Goal: Transaction & Acquisition: Subscribe to service/newsletter

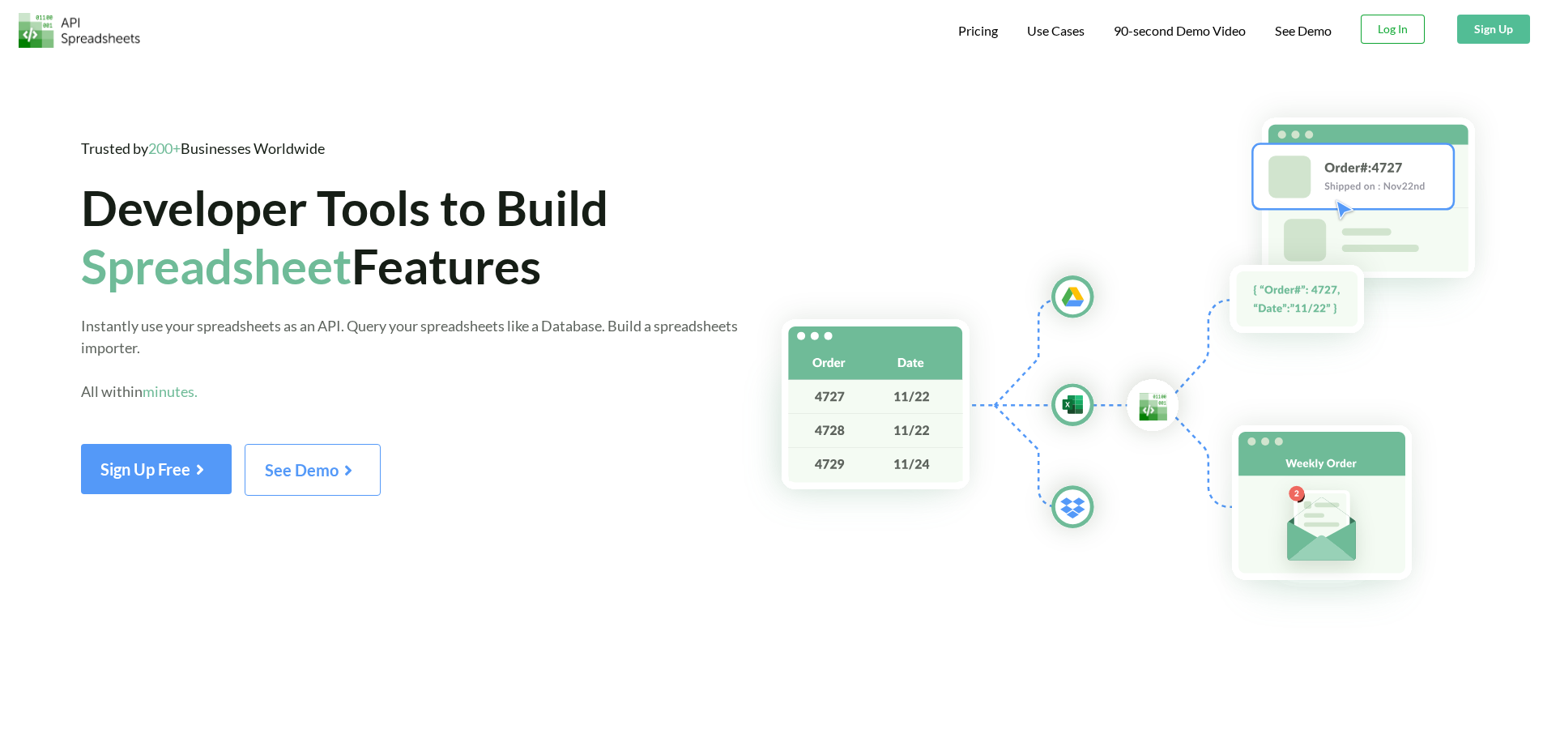
click at [1387, 15] on button "Log In" at bounding box center [1393, 29] width 64 height 29
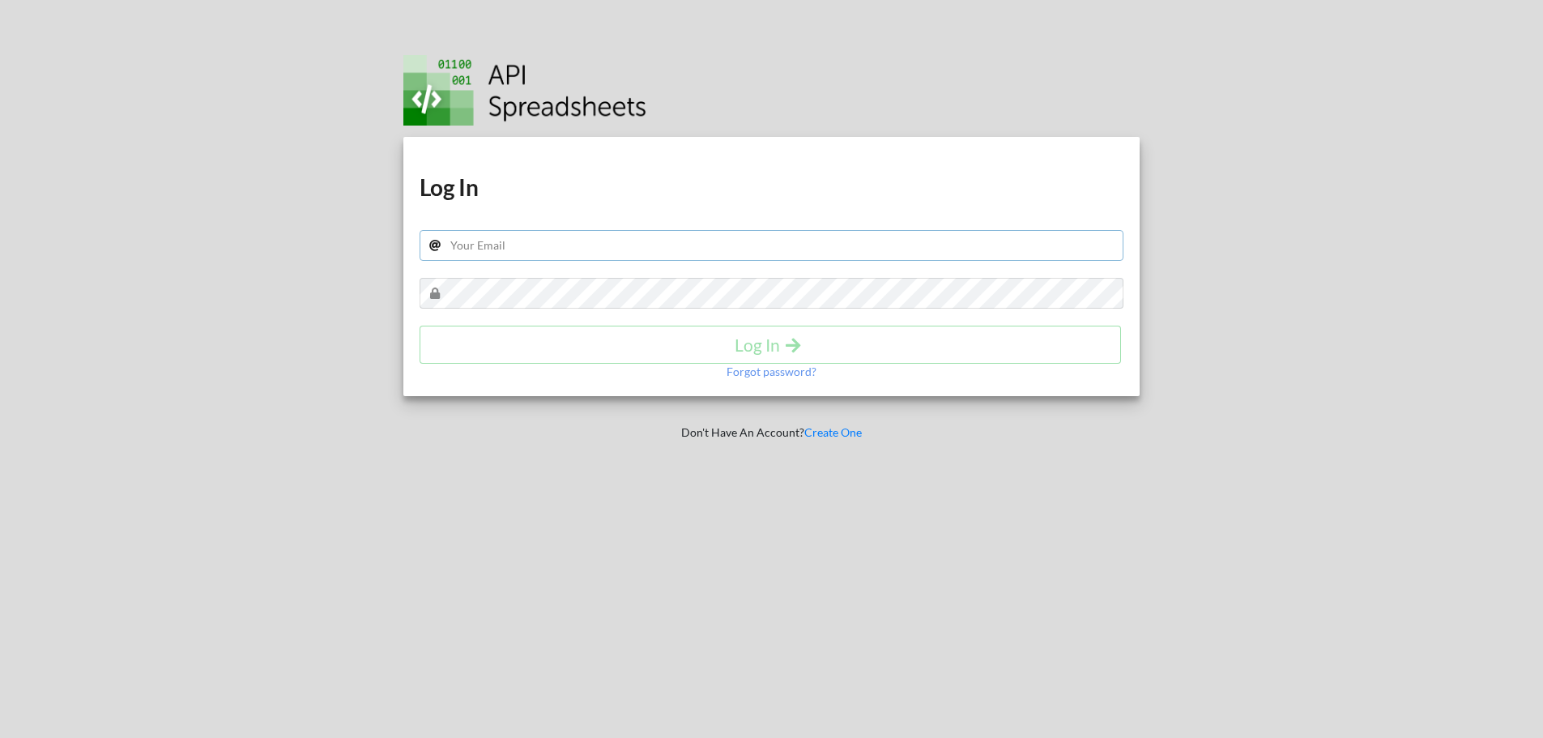
click at [561, 251] on input "text" at bounding box center [772, 245] width 705 height 31
click at [827, 432] on link "Create One" at bounding box center [833, 432] width 58 height 14
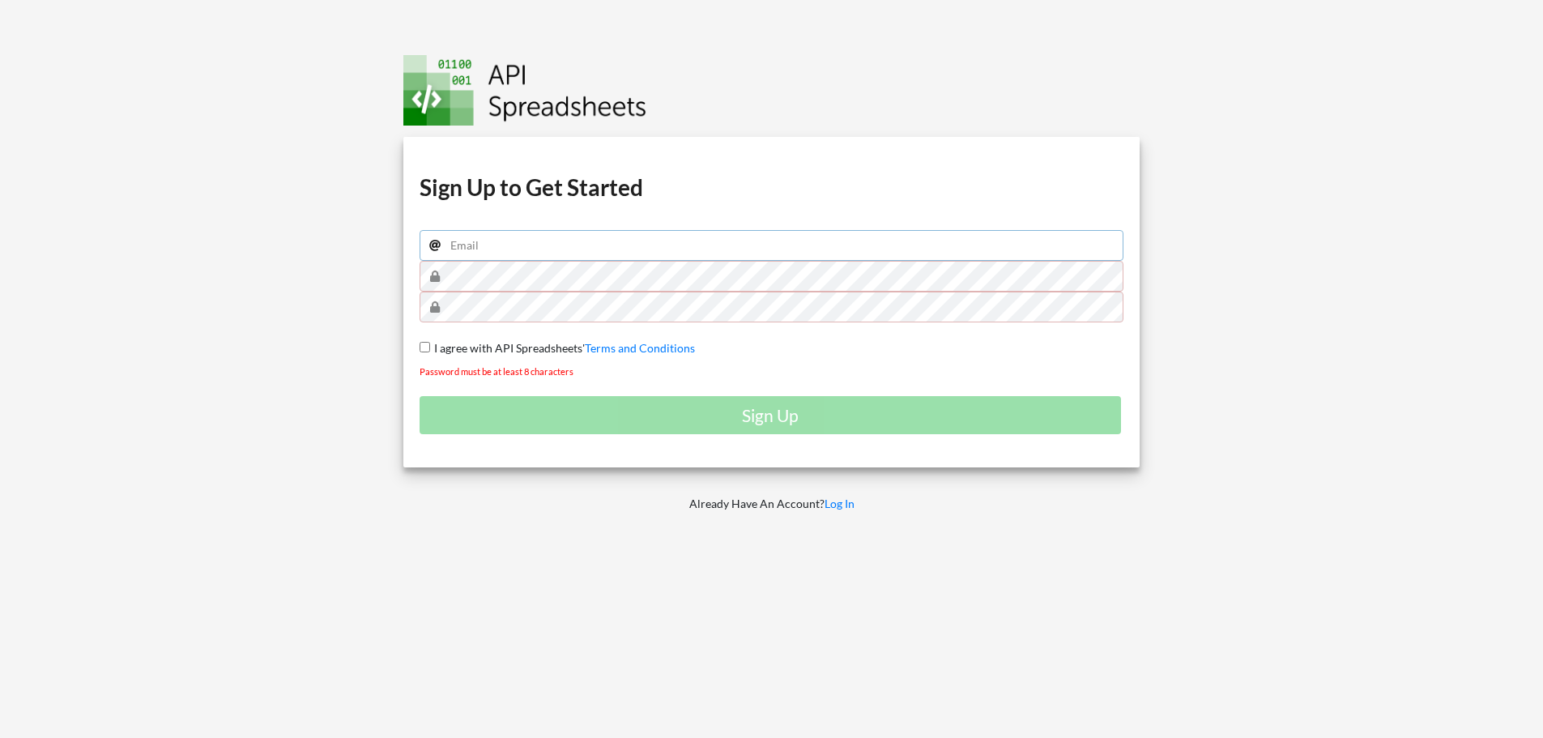
click at [484, 245] on input "email" at bounding box center [772, 245] width 705 height 31
type input "alihasanmta1@gmail.com"
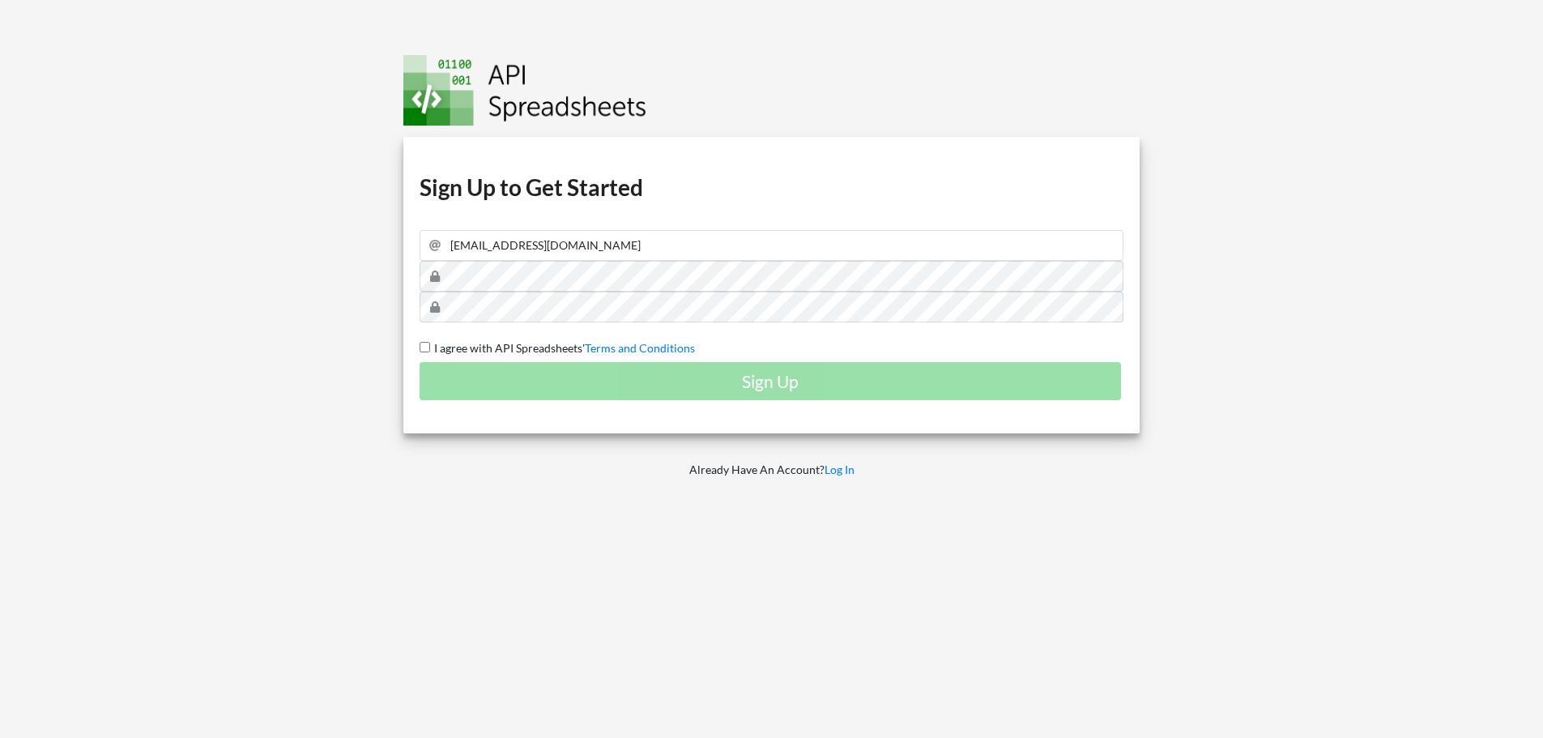
click at [420, 342] on input "I agree with API Spreadsheets' Terms and Conditions" at bounding box center [425, 347] width 11 height 11
checkbox input "true"
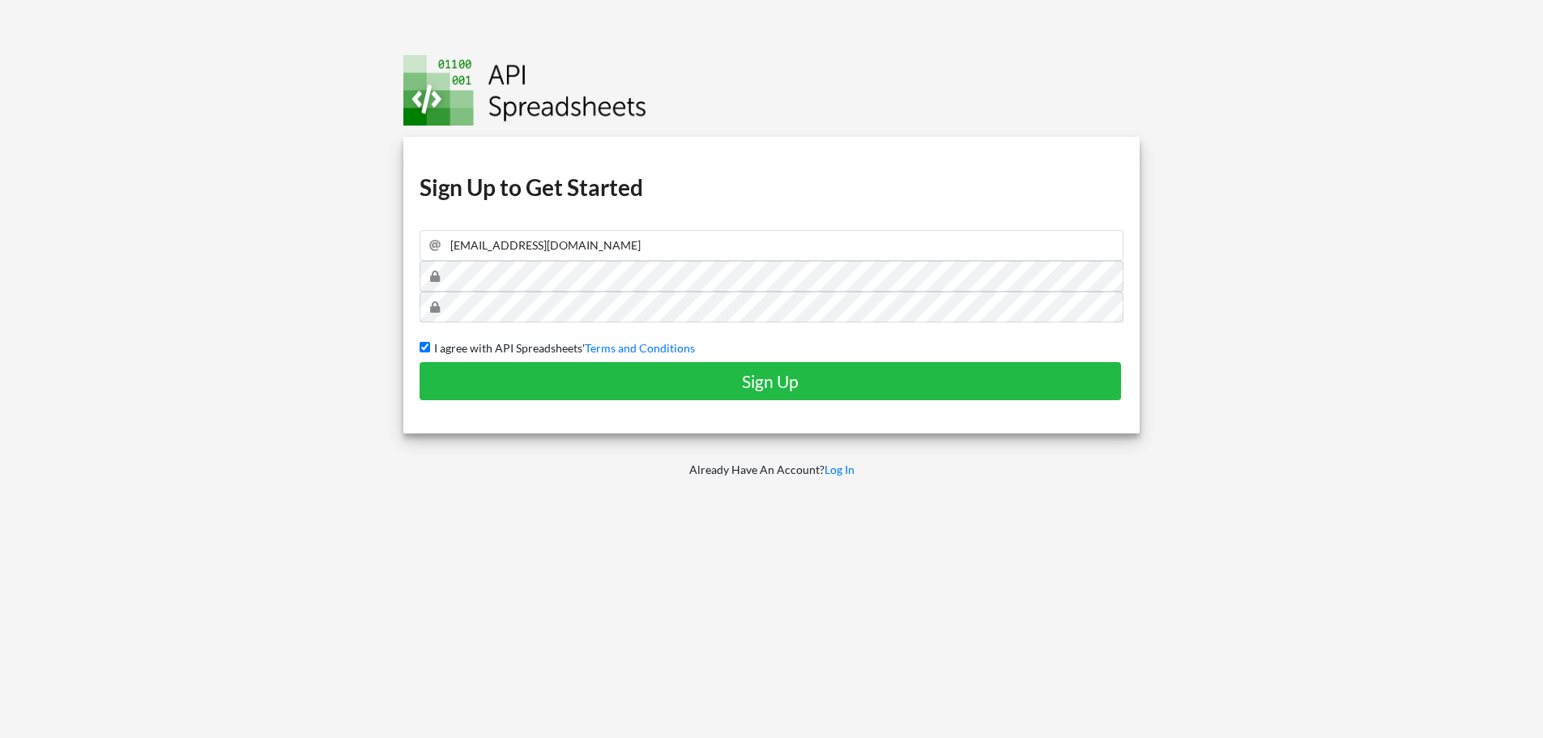
click at [585, 341] on link "Terms and Conditions" at bounding box center [640, 348] width 110 height 14
checkbox input "false"
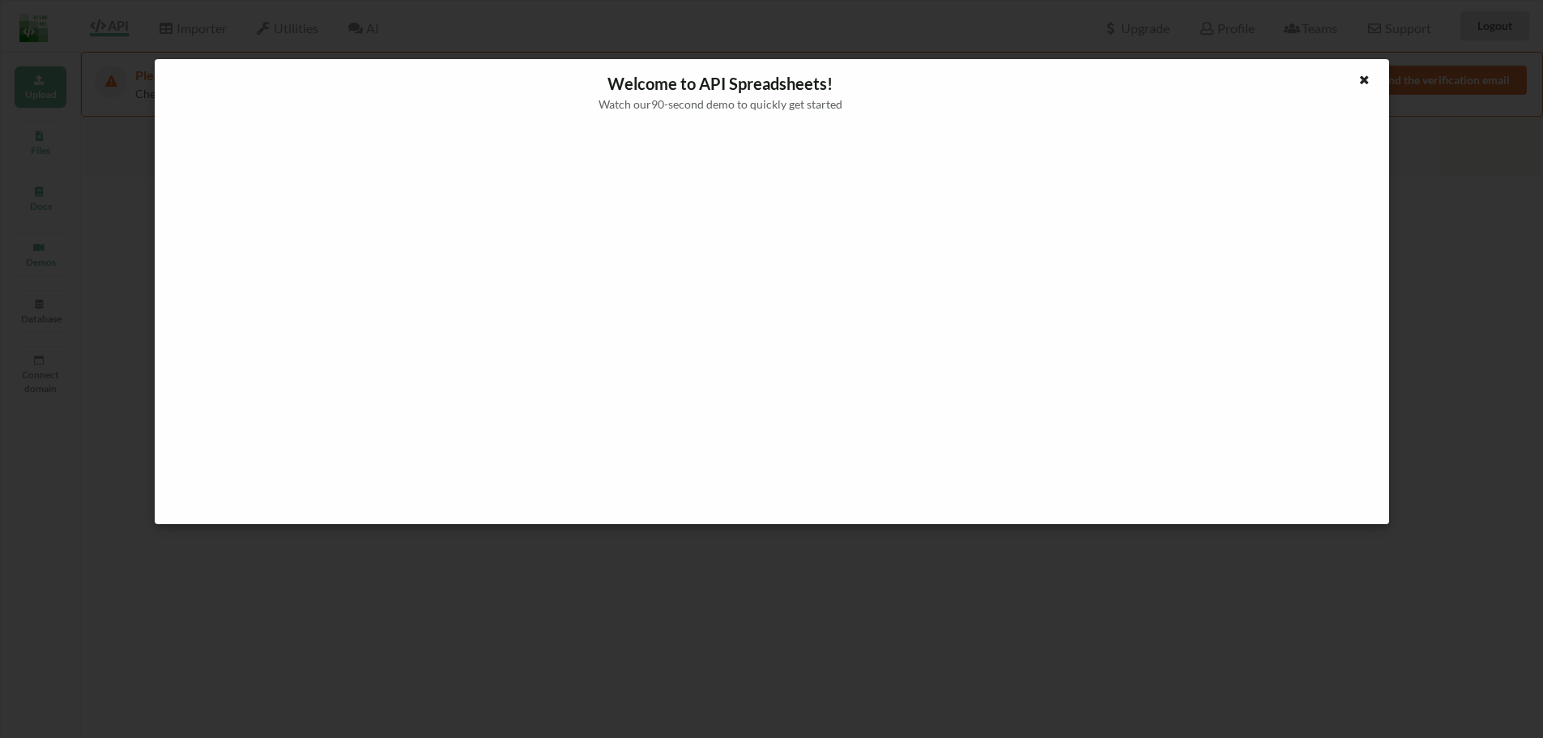
click at [1361, 75] on icon at bounding box center [1364, 77] width 14 height 11
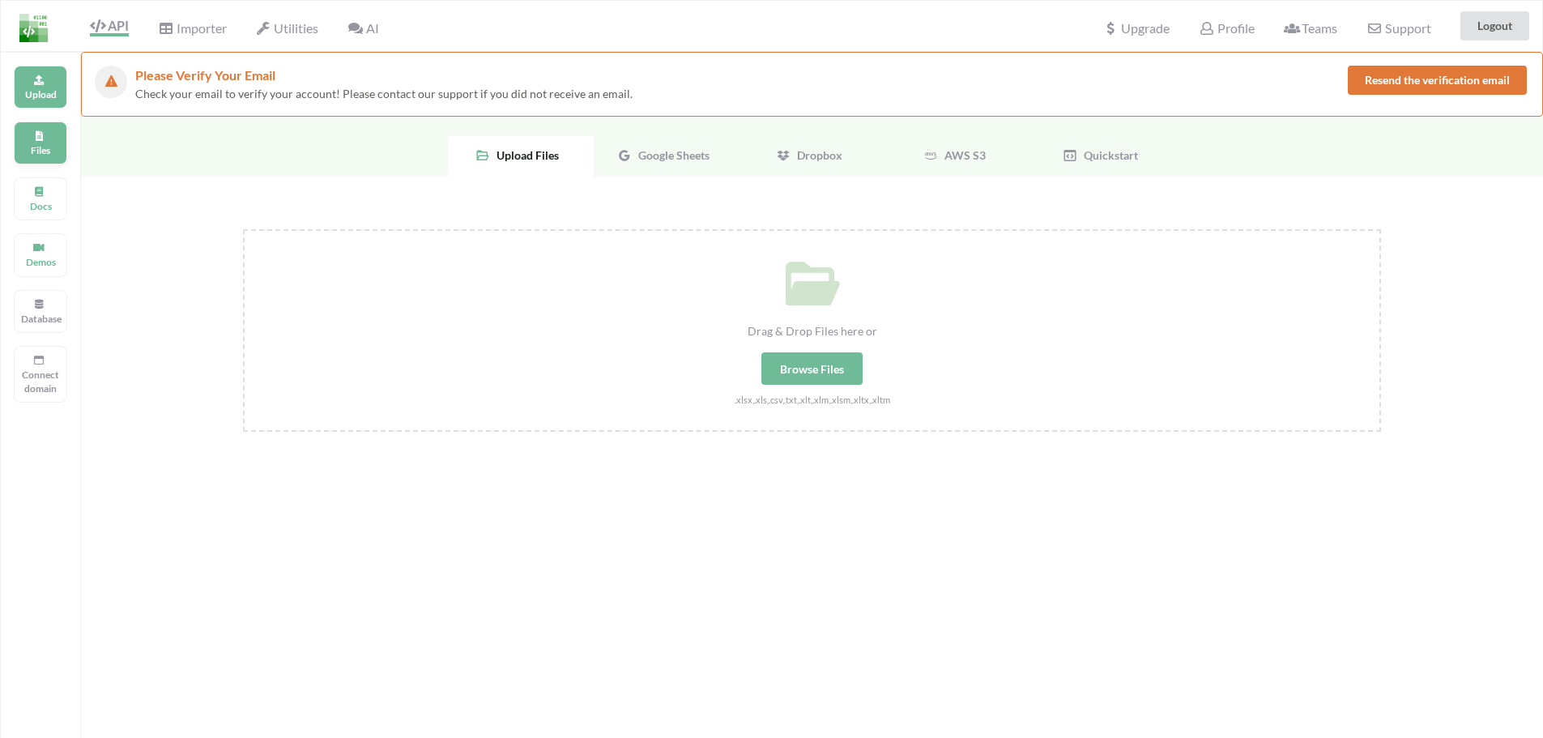
click at [58, 143] on p "Files" at bounding box center [40, 150] width 39 height 14
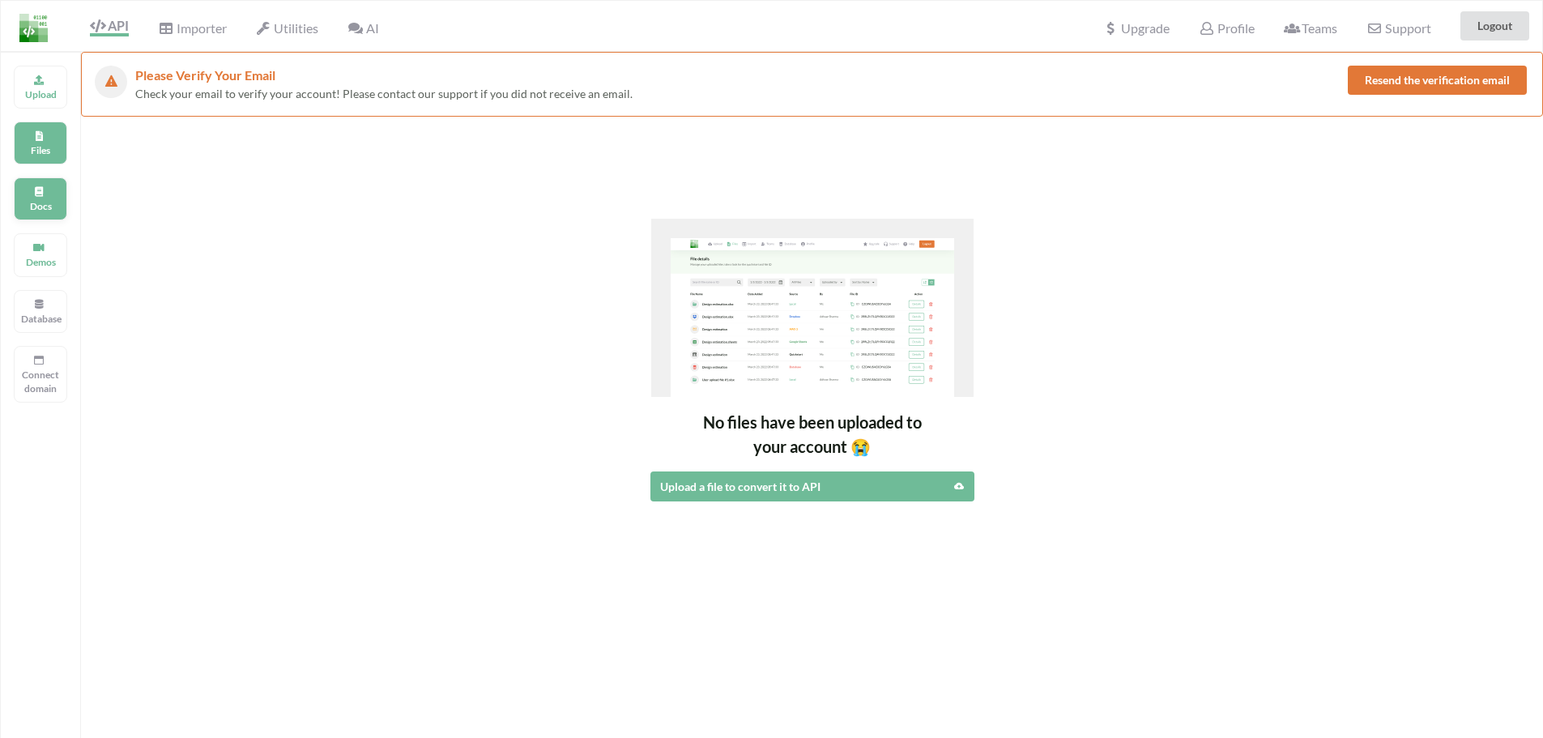
click at [40, 206] on p "Docs" at bounding box center [40, 206] width 39 height 14
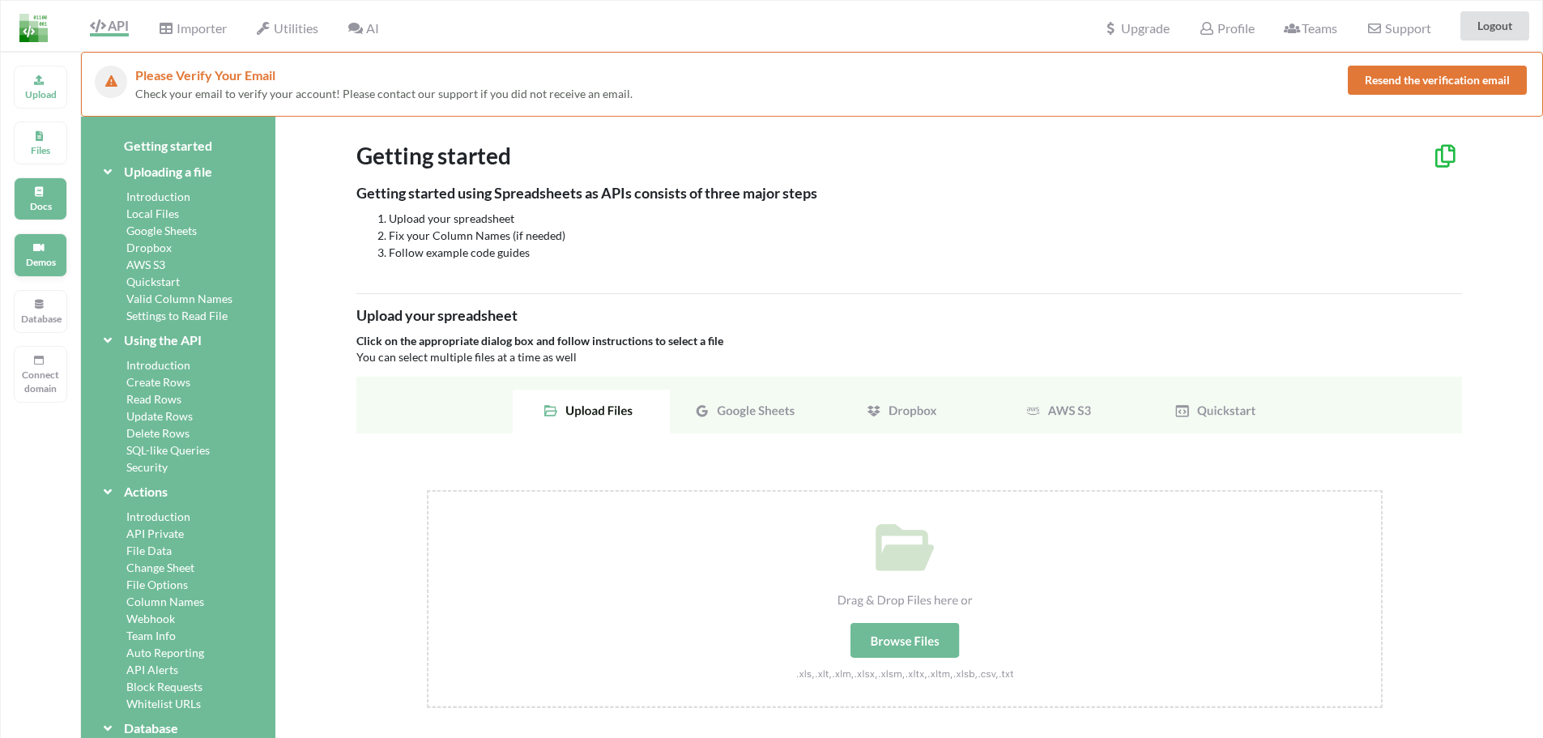
click at [45, 265] on p "Demos" at bounding box center [40, 262] width 39 height 14
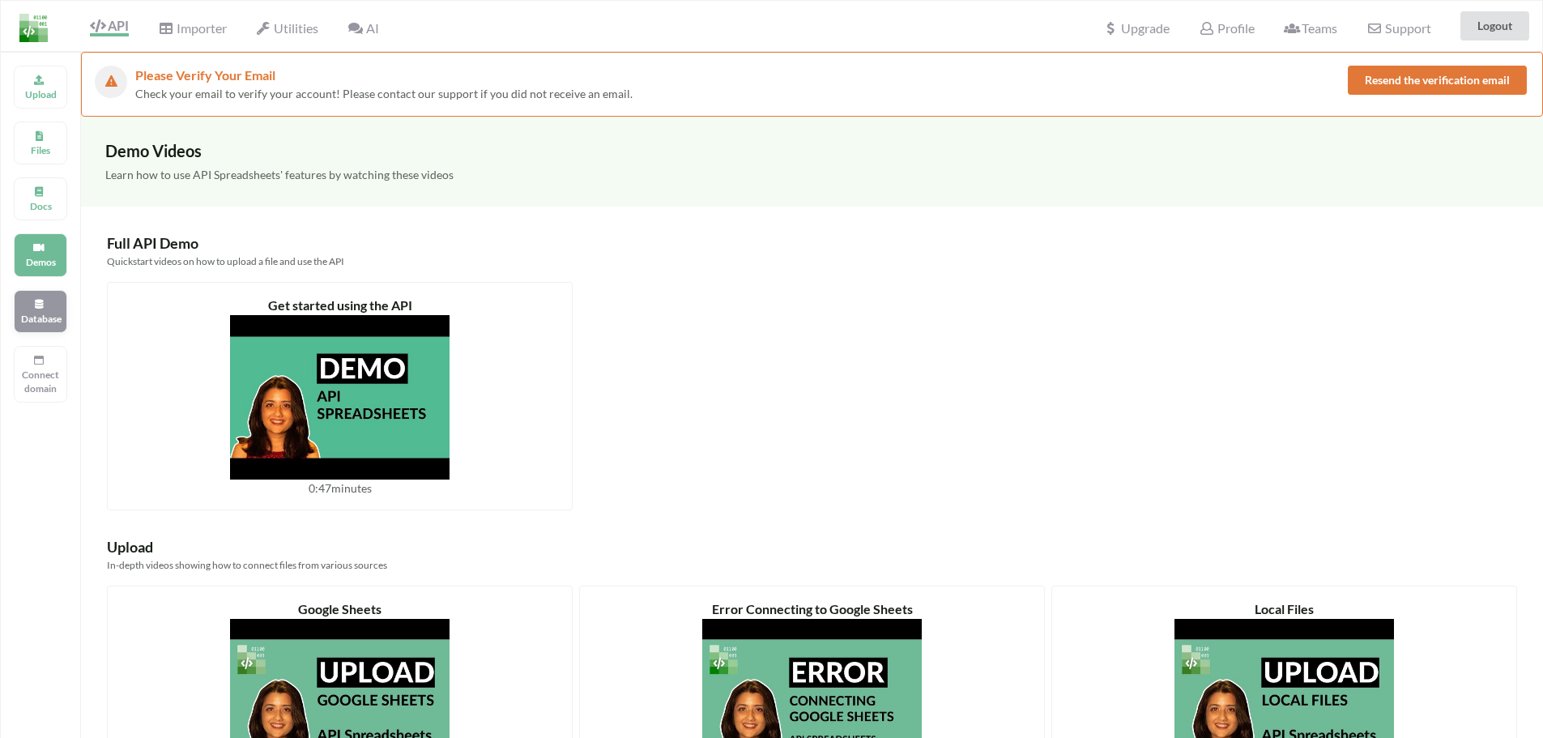
click at [42, 315] on p "Database" at bounding box center [40, 319] width 39 height 14
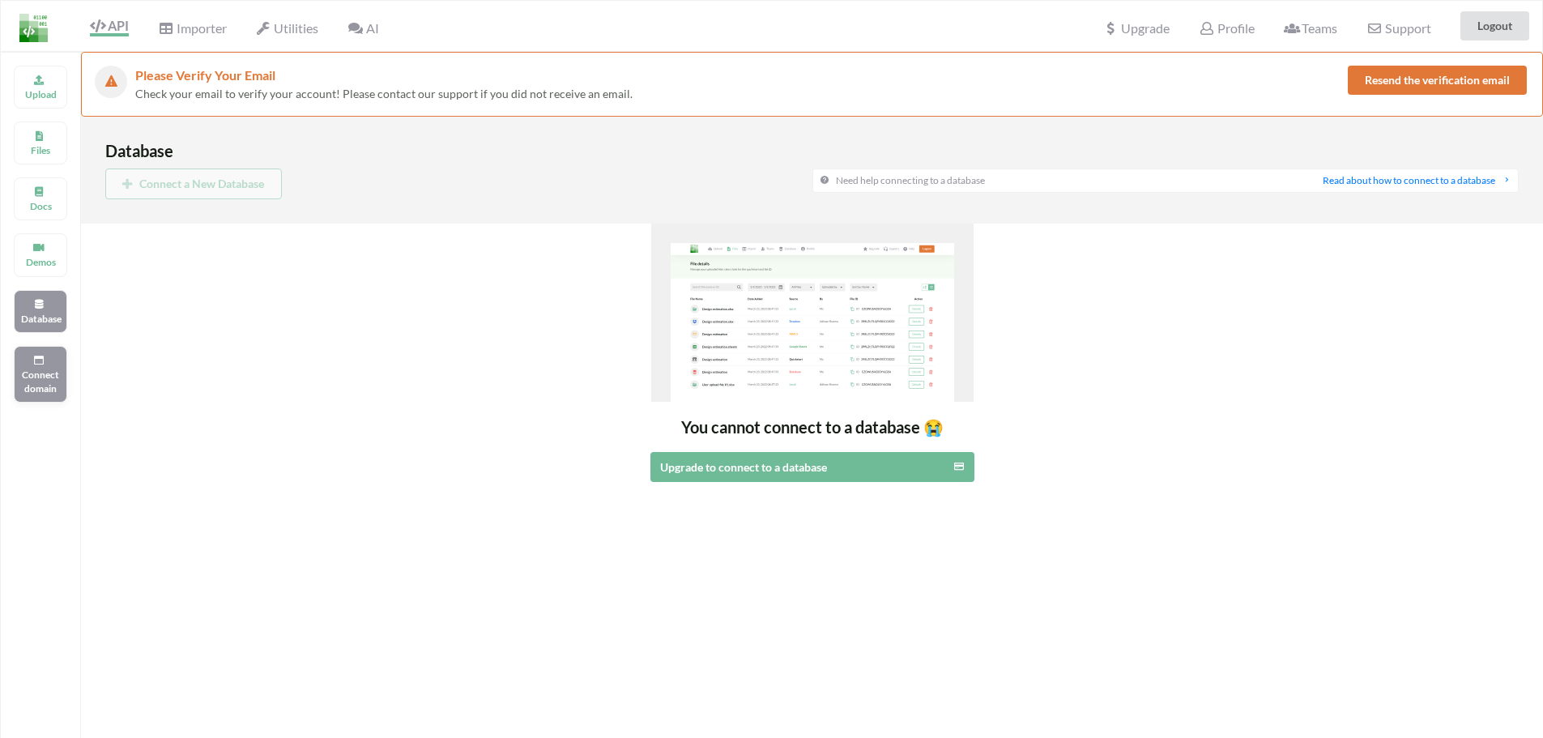
click at [35, 356] on icon at bounding box center [38, 358] width 11 height 10
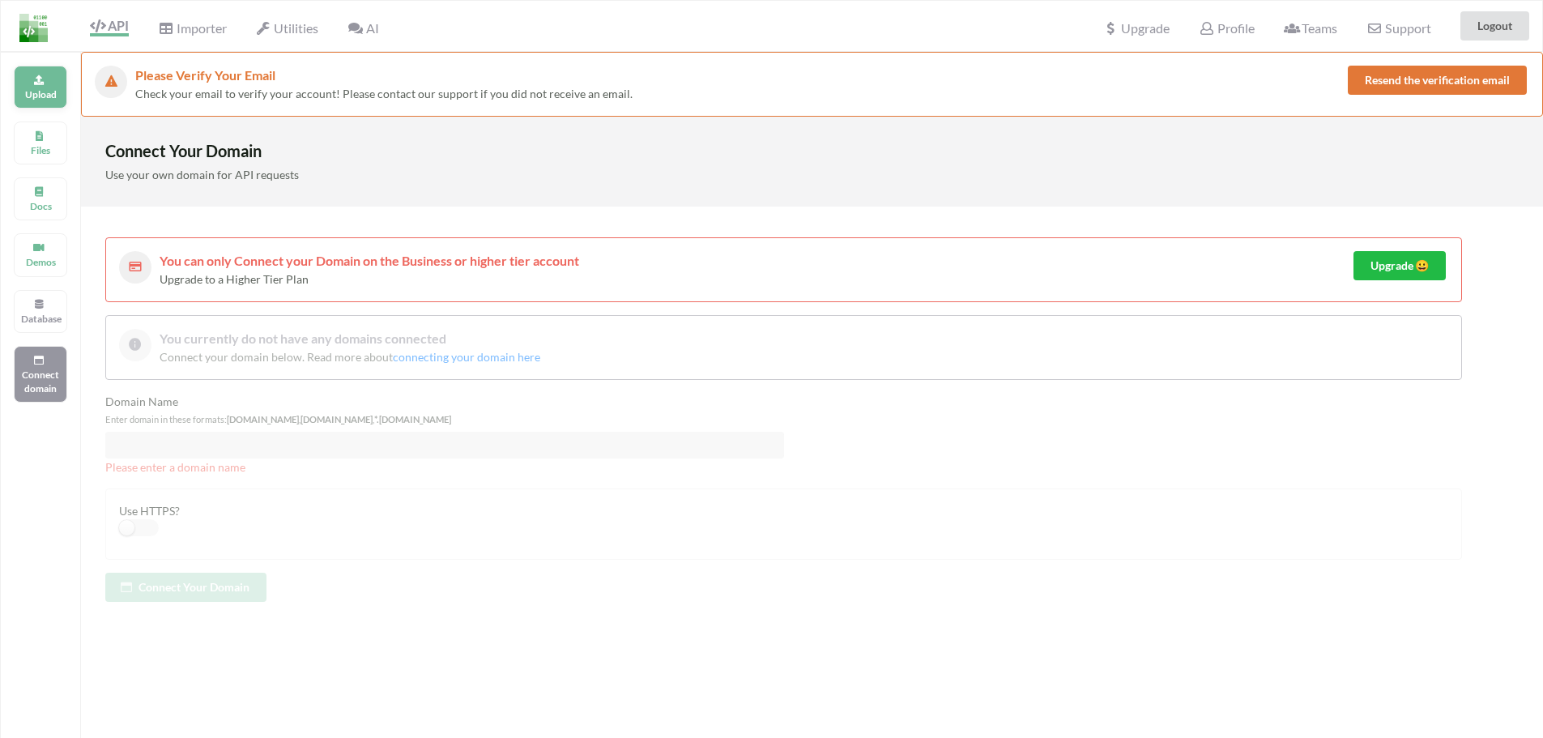
click at [59, 73] on div "Upload" at bounding box center [40, 87] width 53 height 43
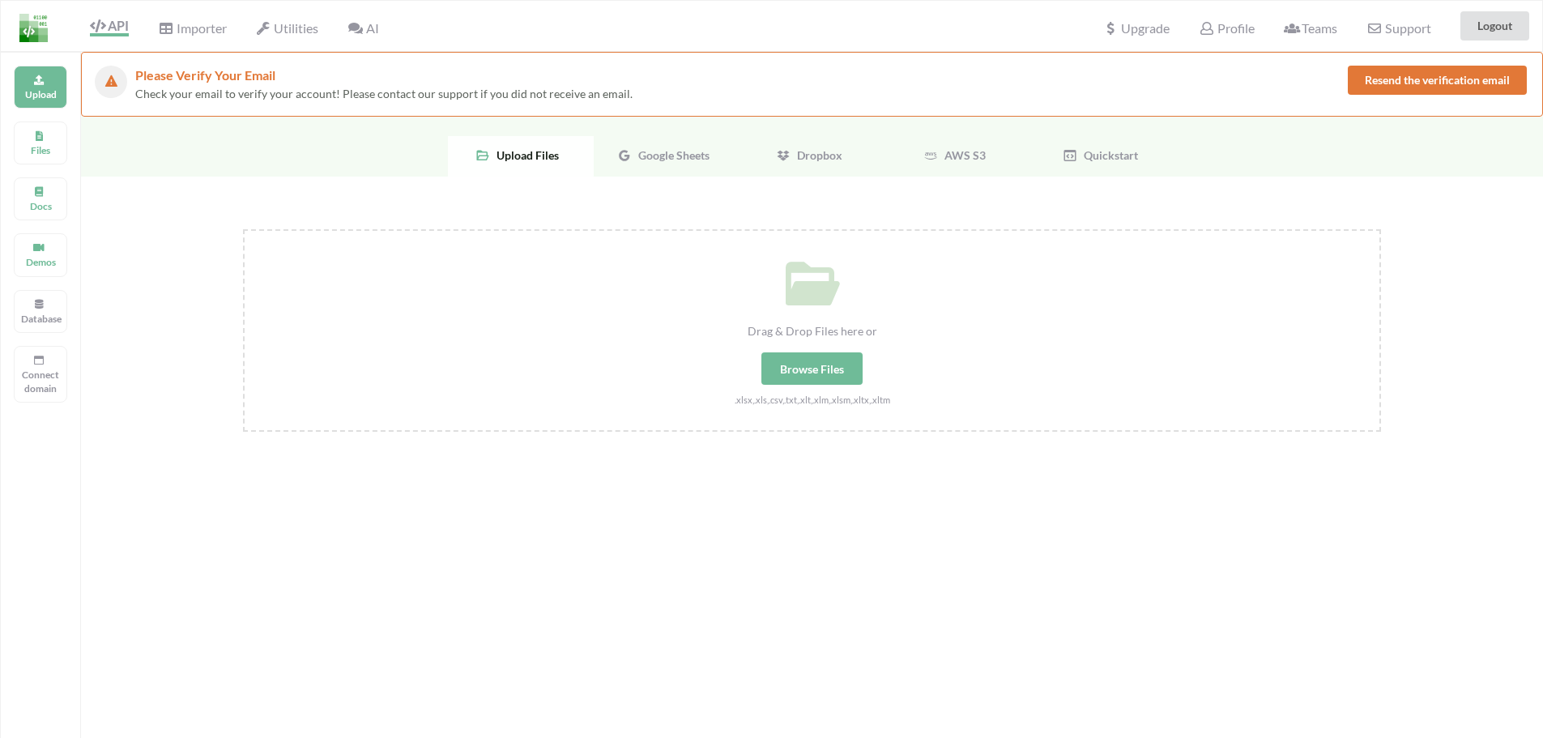
click at [661, 161] on span "Google Sheets" at bounding box center [671, 155] width 78 height 14
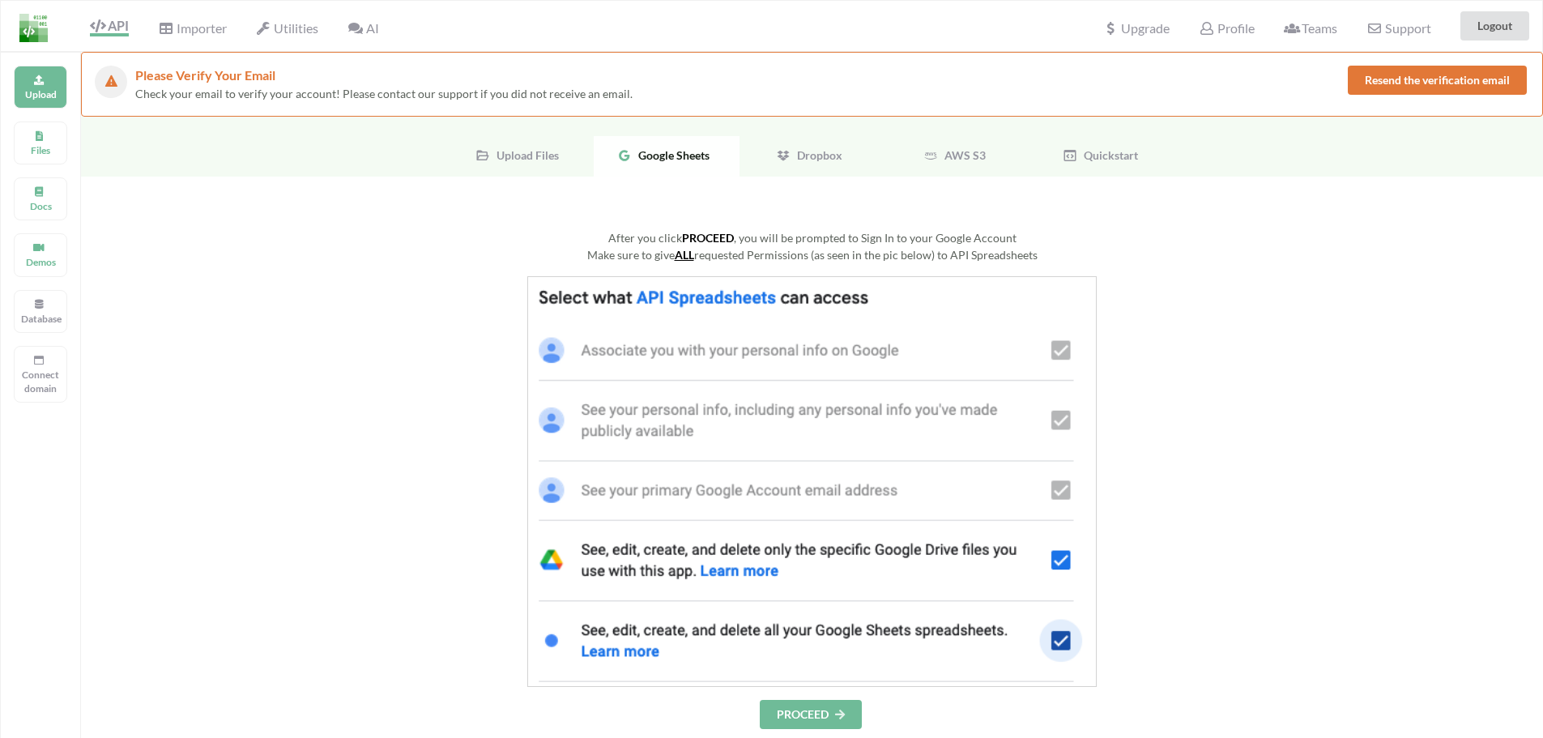
click at [803, 700] on button "PROCEED" at bounding box center [811, 714] width 102 height 29
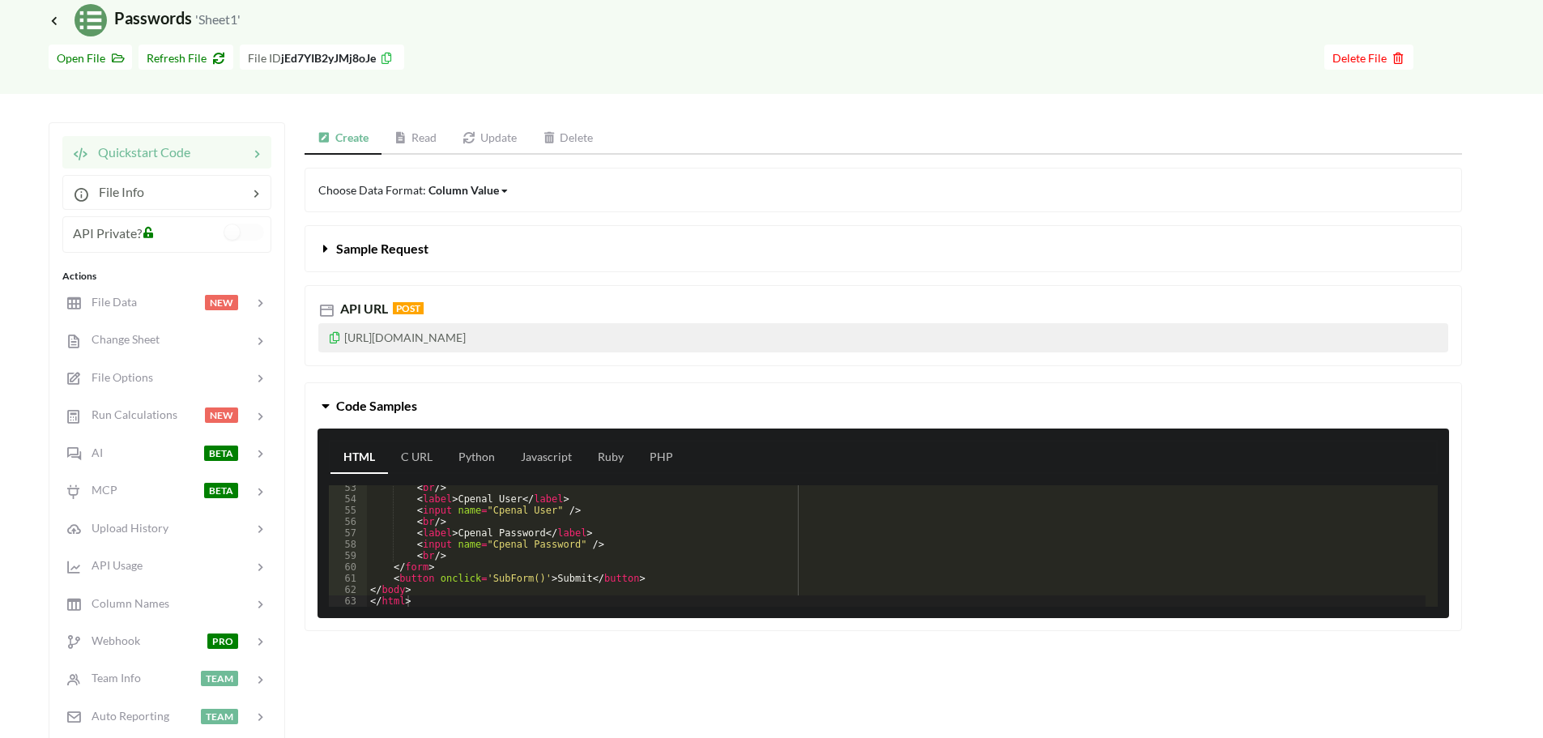
scroll to position [162, 0]
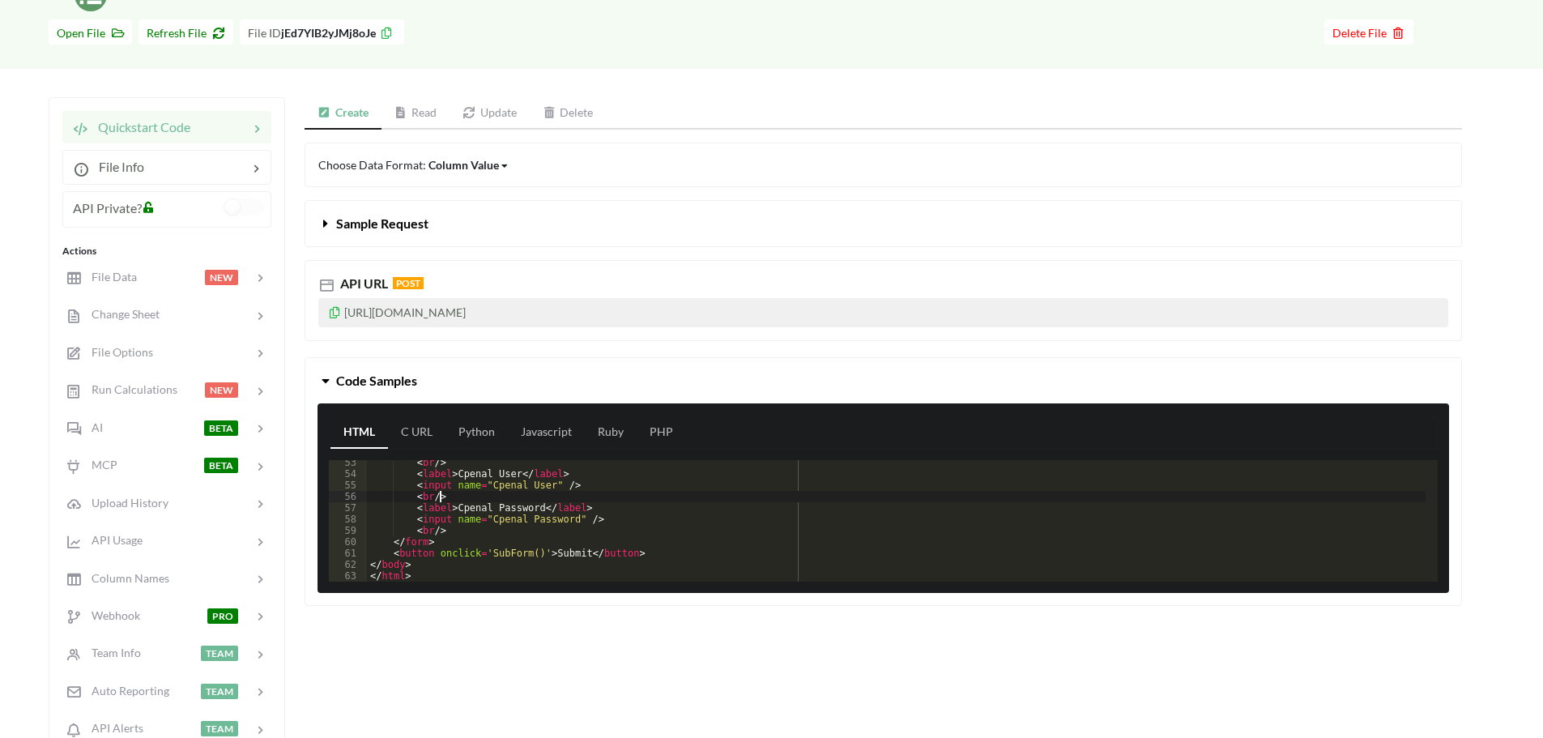
click at [457, 496] on div "< br /> < label > Cpenal User </ label > < input name = "Cpenal User" /> < br /…" at bounding box center [896, 529] width 1059 height 144
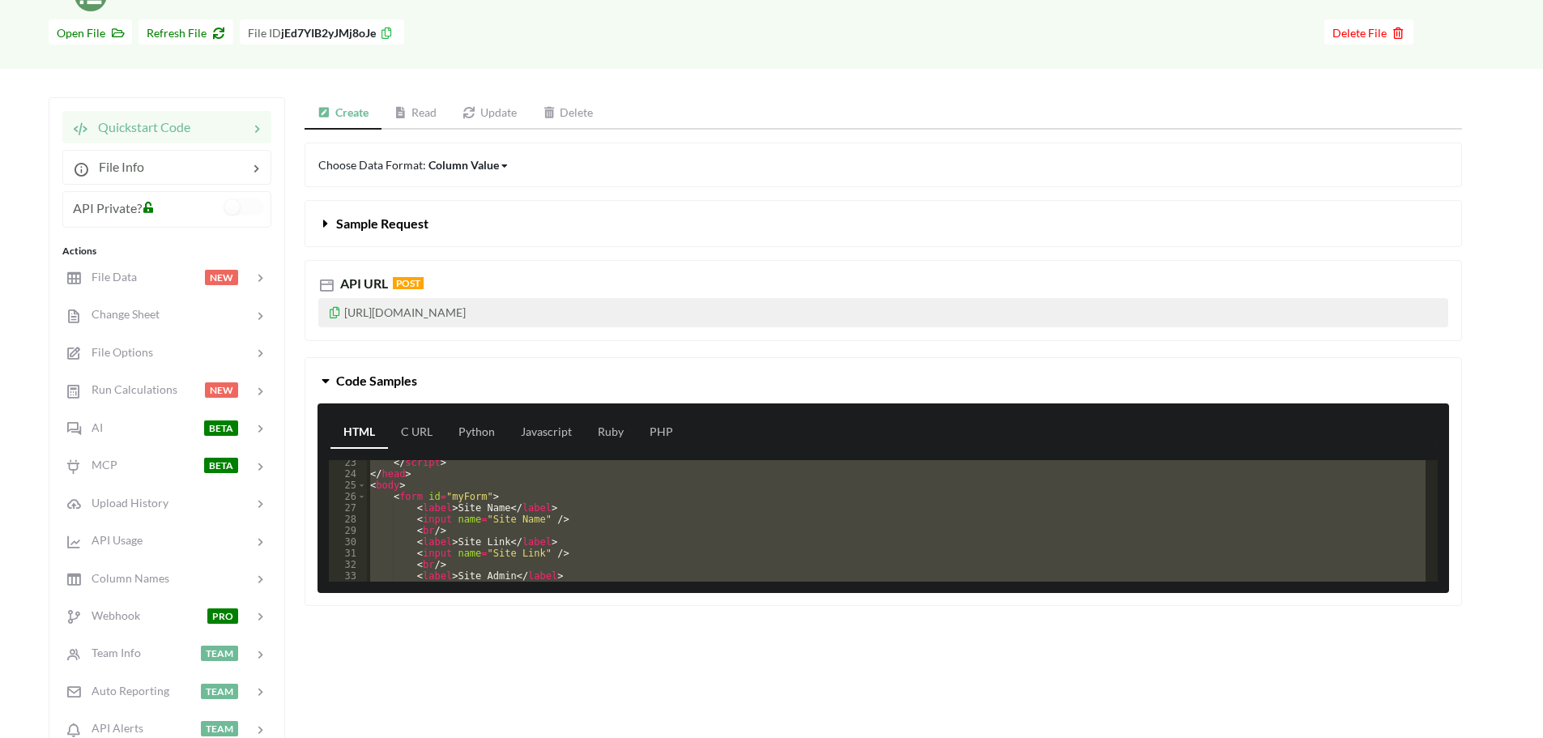
scroll to position [155, 0]
